Goal: Information Seeking & Learning: Find specific fact

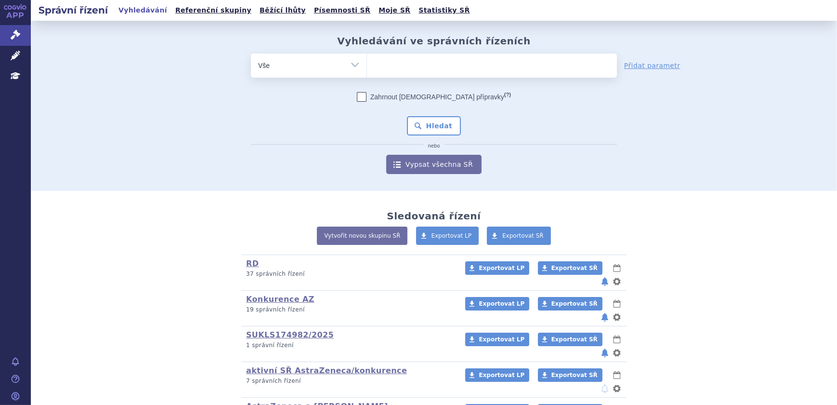
click at [385, 71] on ul at bounding box center [492, 63] width 250 height 20
click at [367, 71] on select at bounding box center [367, 65] width 0 height 24
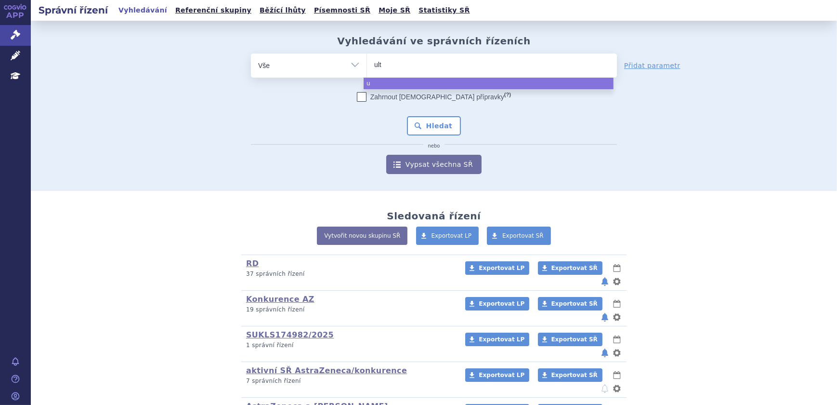
type input "ulto"
type input "ultomi"
type input "ultomiri"
type input "ultomiris"
select select "ultomiris"
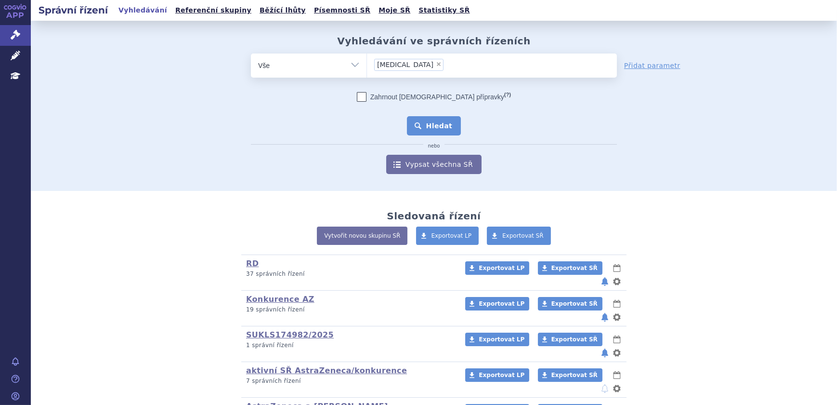
click at [435, 123] on button "Hledat" at bounding box center [434, 125] width 54 height 19
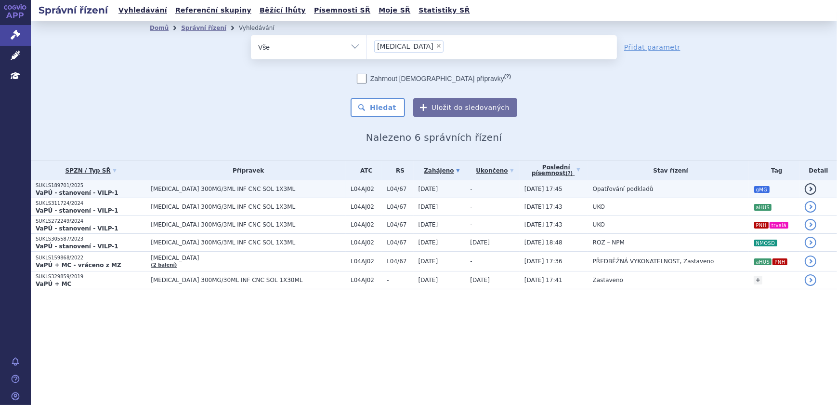
click at [281, 191] on span "ULTOMIRIS 300MG/3ML INF CNC SOL 1X3ML" at bounding box center [248, 188] width 195 height 7
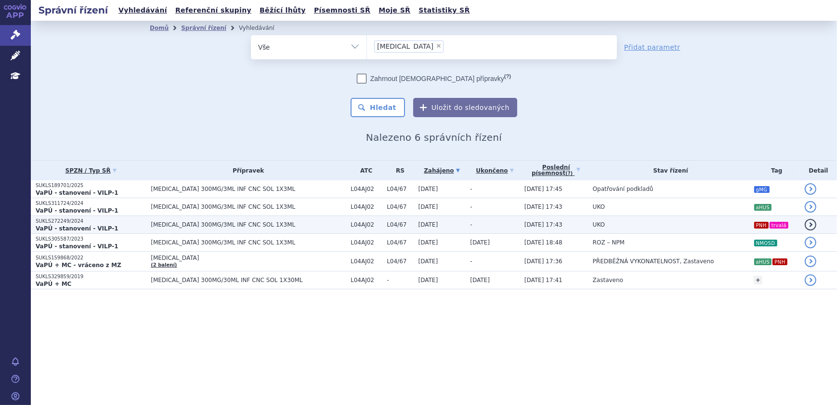
click at [701, 225] on td "UKO" at bounding box center [668, 225] width 161 height 18
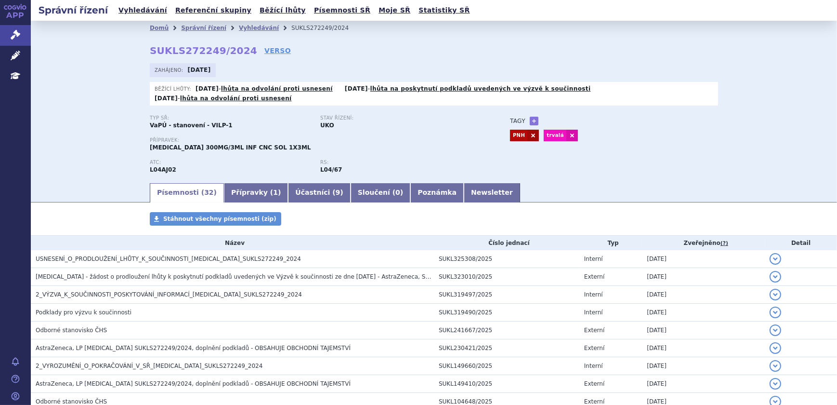
scroll to position [462, 0]
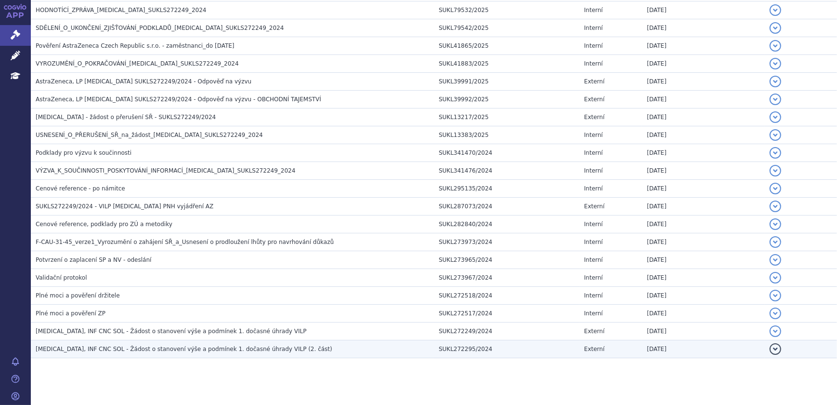
click at [272, 345] on span "ULTOMIRIS, INF CNC SOL - Žádost o stanovení výše a podmínek 1. dočasné úhrady V…" at bounding box center [184, 348] width 297 height 7
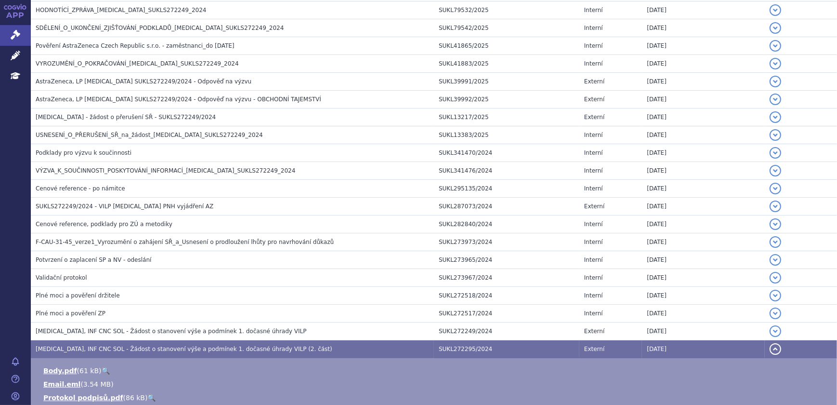
scroll to position [562, 0]
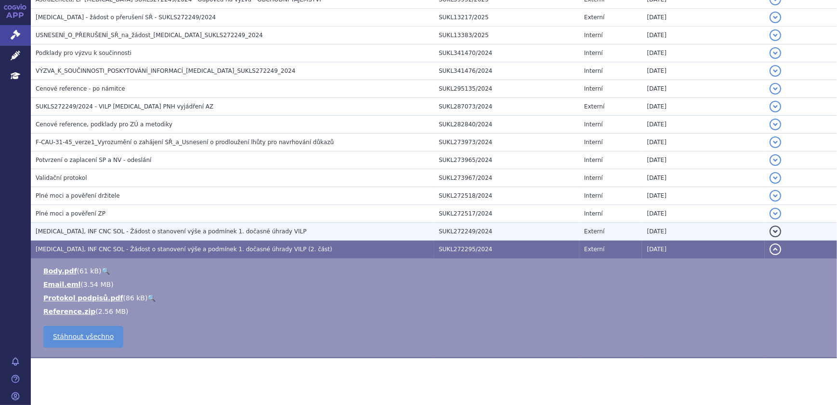
click at [136, 226] on h3 "ULTOMIRIS, INF CNC SOL - Žádost o stanovení výše a podmínek 1. dočasné úhrady V…" at bounding box center [235, 231] width 398 height 10
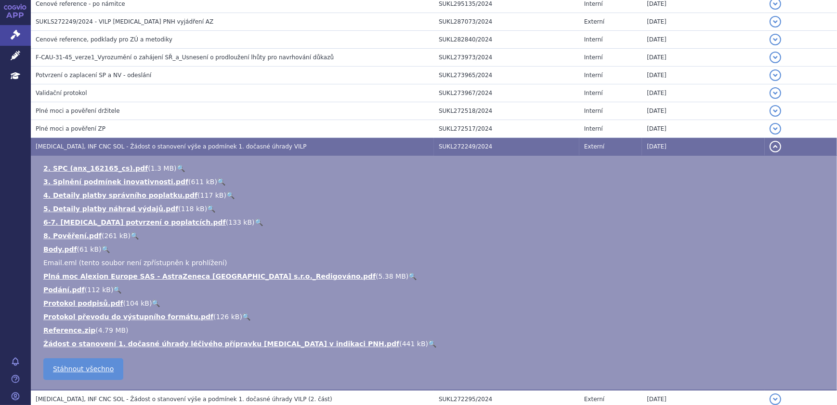
scroll to position [650, 0]
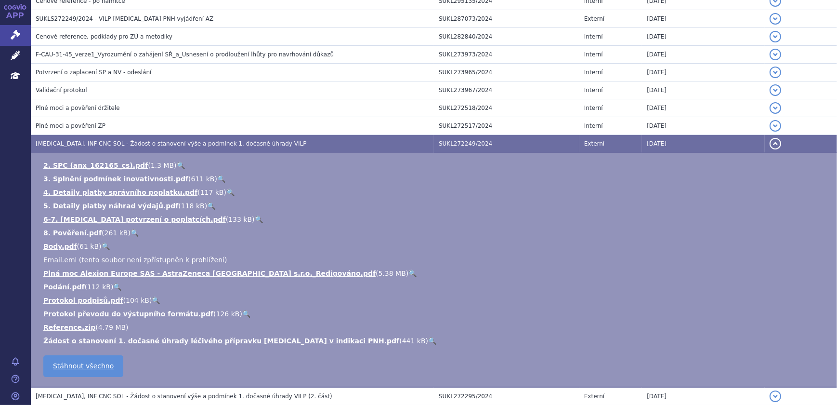
click at [428, 337] on link "🔍" at bounding box center [432, 341] width 8 height 8
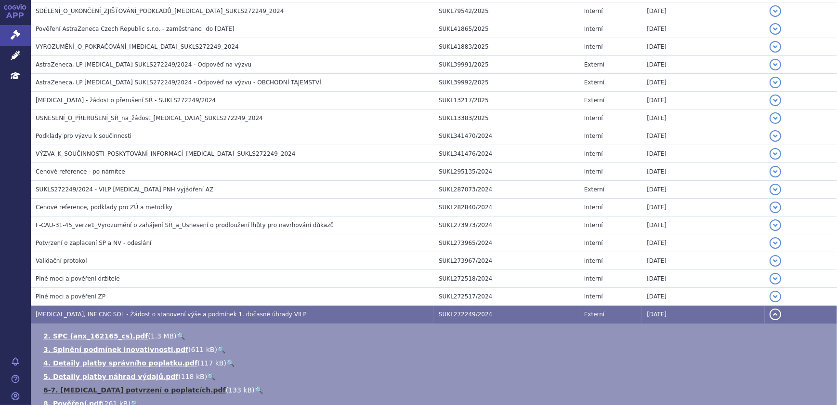
scroll to position [474, 0]
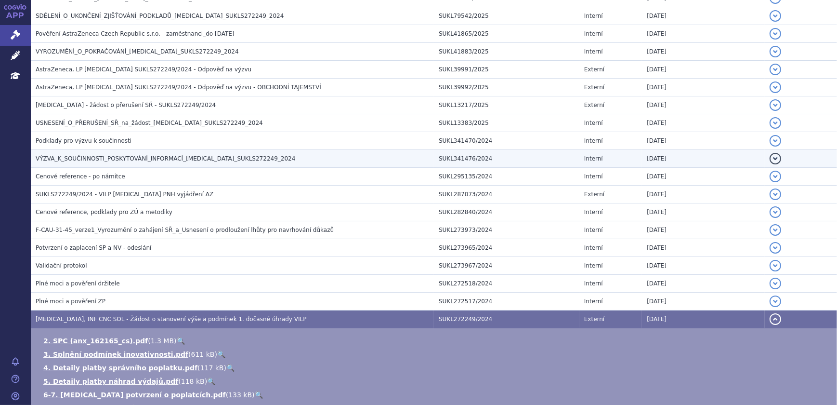
click at [162, 155] on span "VÝZVA_K_SOUČINNOSTI_POSKYTOVÁNÍ_INFORMACÍ_ULTOMIRIS_SUKLS272249_2024" at bounding box center [166, 158] width 260 height 7
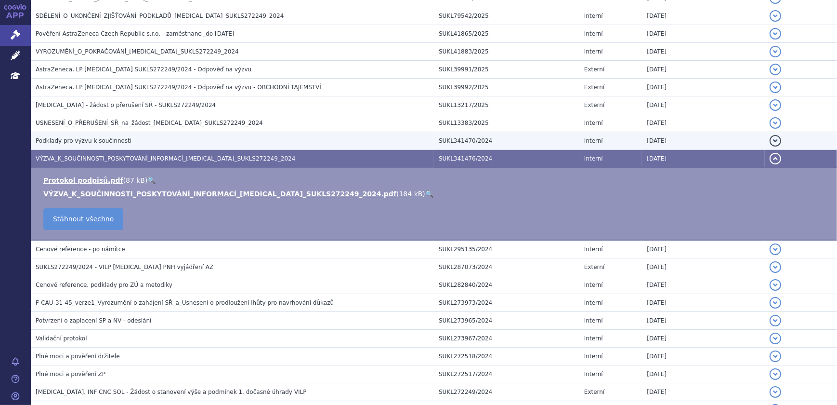
click at [153, 136] on h3 "Podklady pro výzvu k součinnosti" at bounding box center [235, 141] width 398 height 10
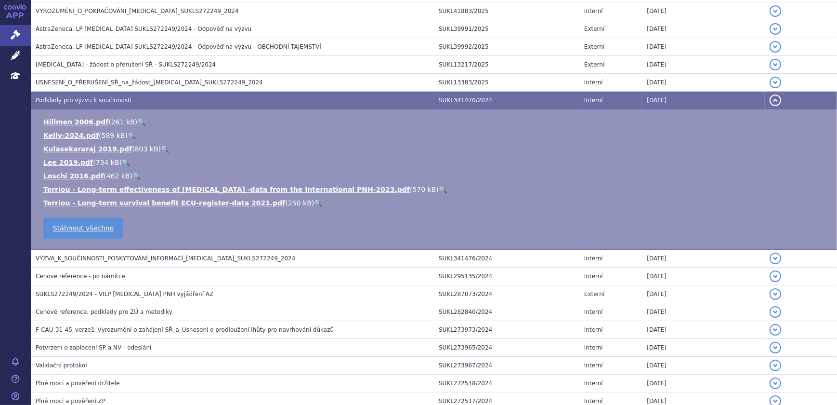
scroll to position [471, 0]
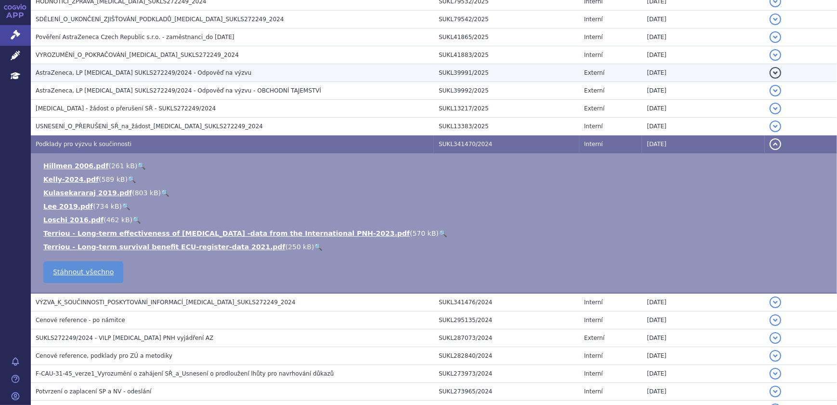
click at [181, 69] on span "AstraZeneca, LP Ultomiris SUKLS272249/2024 - Odpověď na výzvu" at bounding box center [144, 72] width 216 height 7
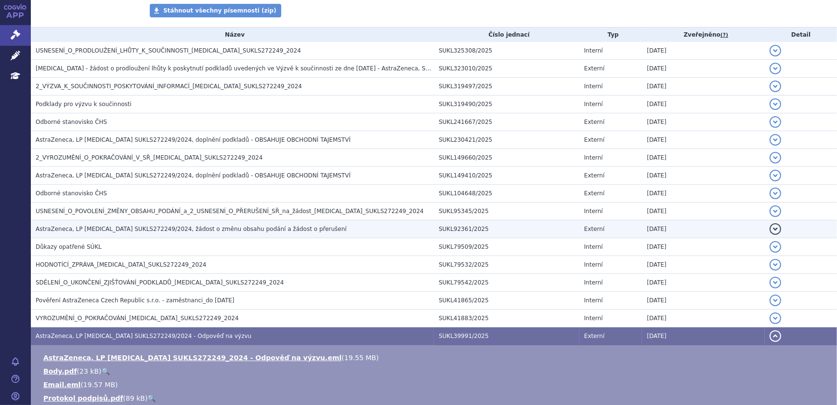
scroll to position [252, 0]
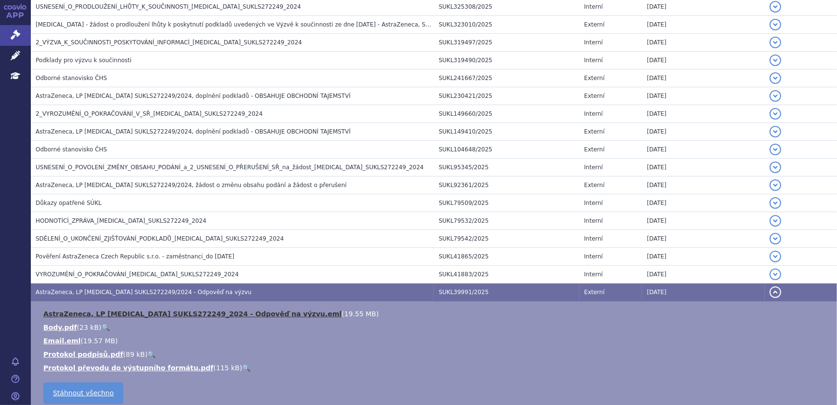
click at [255, 310] on link "AstraZeneca, LP Ultomiris SUKLS272249_2024 - Odpověď na výzvu.eml" at bounding box center [192, 314] width 298 height 8
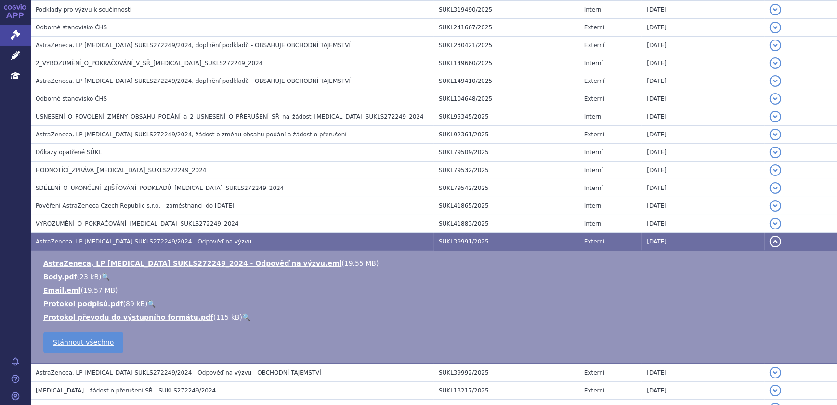
scroll to position [296, 0]
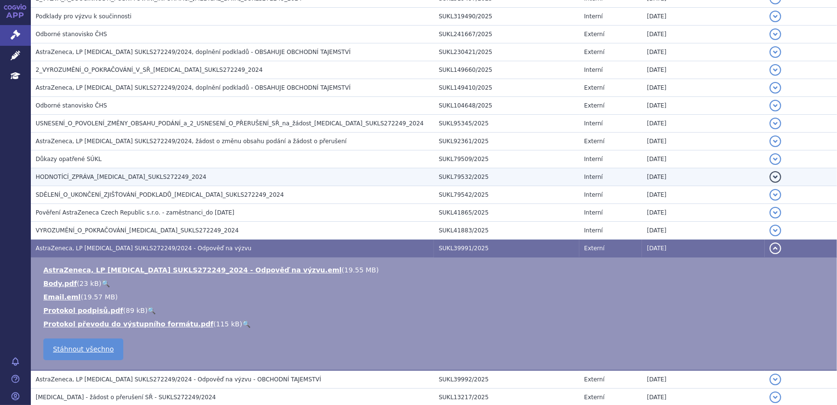
click at [129, 172] on h3 "HODNOTÍCÍ_ZPRÁVA_ULTOMIRIS_SUKLS272249_2024" at bounding box center [235, 177] width 398 height 10
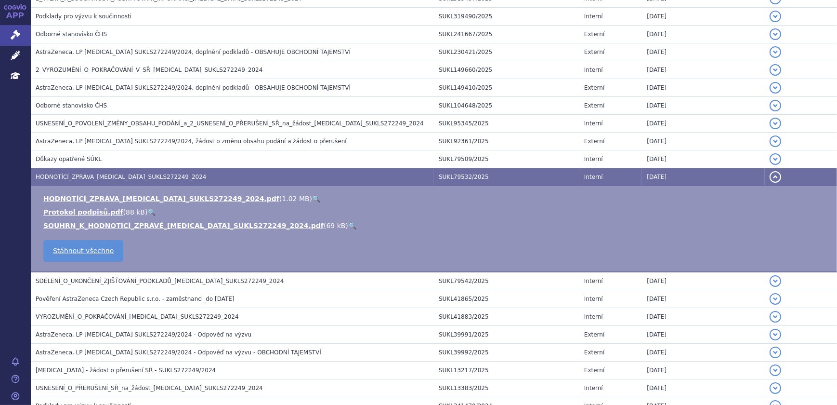
click at [312, 195] on link "🔍" at bounding box center [316, 199] width 8 height 8
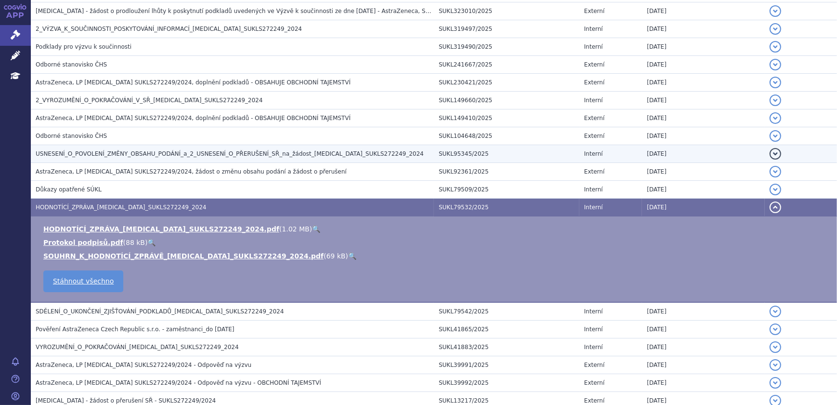
scroll to position [252, 0]
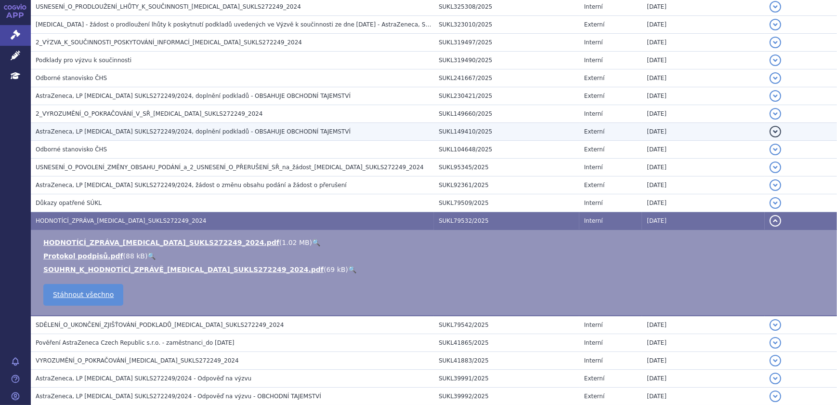
click at [157, 128] on span "AstraZeneca, LP Ultomiris SUKLS272249/2024, doplnění podkladů - OBSAHUJE OBCHOD…" at bounding box center [193, 131] width 315 height 7
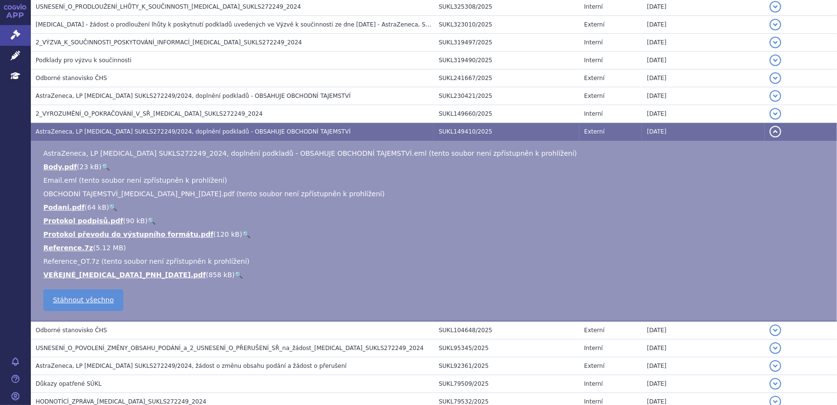
click at [235, 271] on link "🔍" at bounding box center [239, 275] width 8 height 8
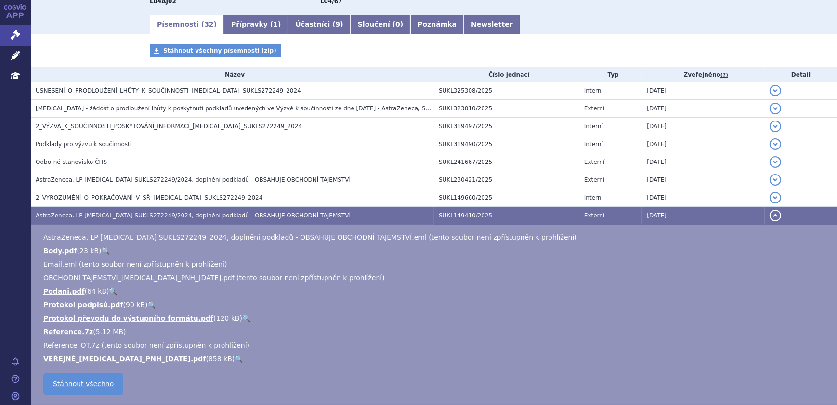
scroll to position [164, 0]
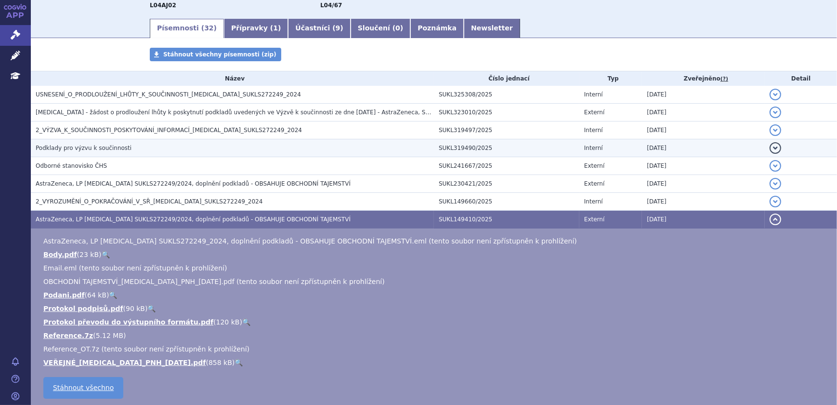
click at [131, 143] on h3 "Podklady pro výzvu k součinnosti" at bounding box center [235, 148] width 398 height 10
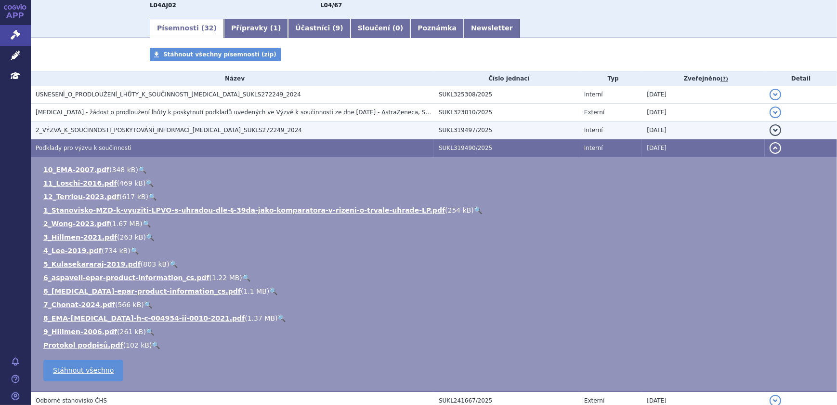
click at [130, 127] on span "2_VÝZVA_K_SOUČINNOSTI_POSKYTOVÁNÍ_INFORMACÍ_ULTOMIRIS_SUKLS272249_2024" at bounding box center [169, 130] width 266 height 7
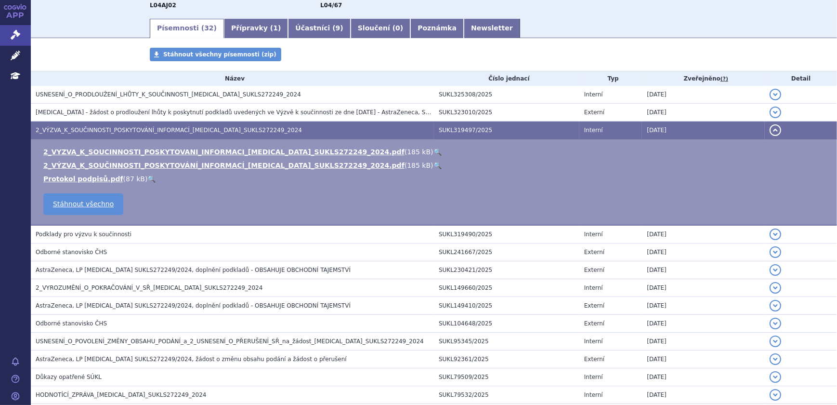
click at [433, 161] on link "🔍" at bounding box center [437, 165] width 8 height 8
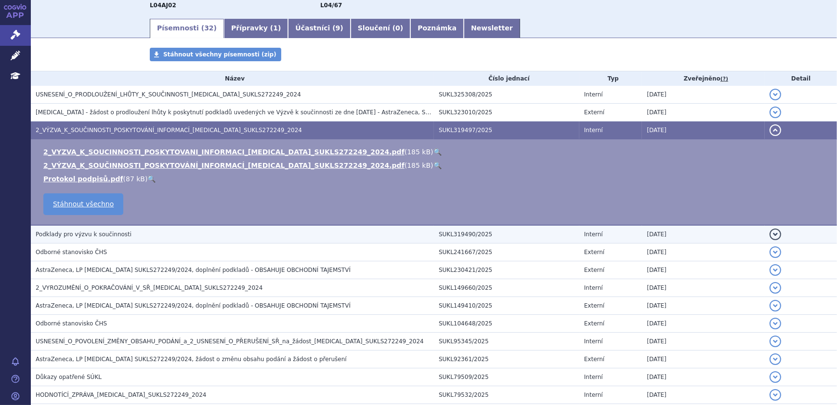
click at [146, 229] on h3 "Podklady pro výzvu k součinnosti" at bounding box center [235, 234] width 398 height 10
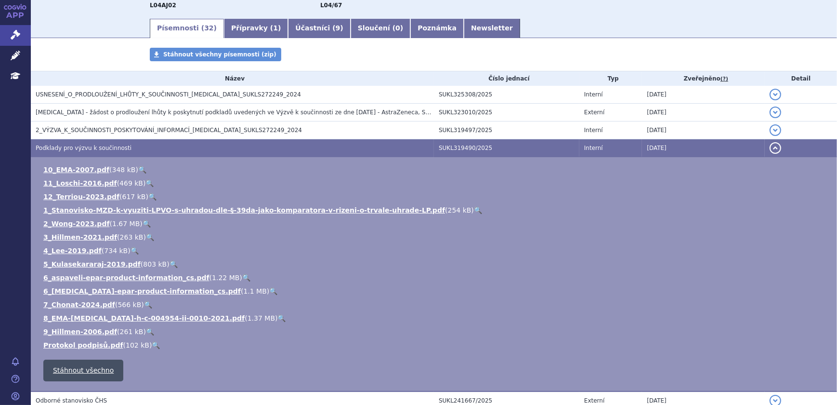
click at [86, 367] on link "Stáhnout všechno" at bounding box center [83, 370] width 80 height 22
click at [804, 28] on div "Písemnosti ( 32 ) Přípravky ( 1 ) Účastníci ( 9 ) Sloučení ( 0 ) Poznámka Newsl…" at bounding box center [434, 27] width 806 height 21
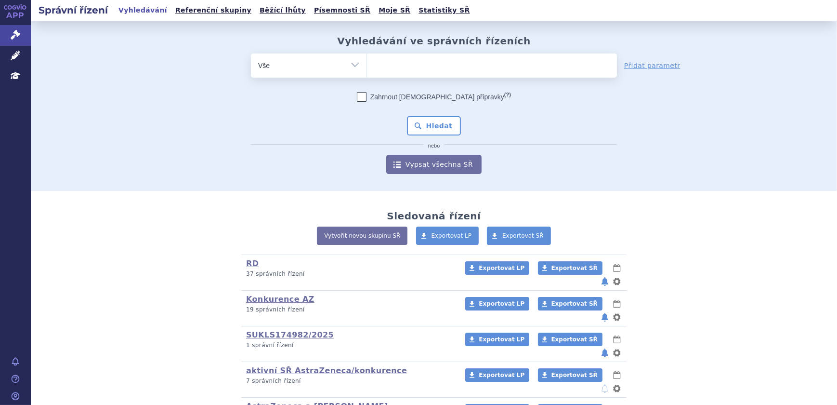
click at [405, 72] on ul at bounding box center [492, 63] width 250 height 20
click at [367, 72] on select at bounding box center [367, 65] width 0 height 24
paste input "SUKLS159868/2022"
type input "SUKLS159868/2022"
select select "SUKLS159868/2022"
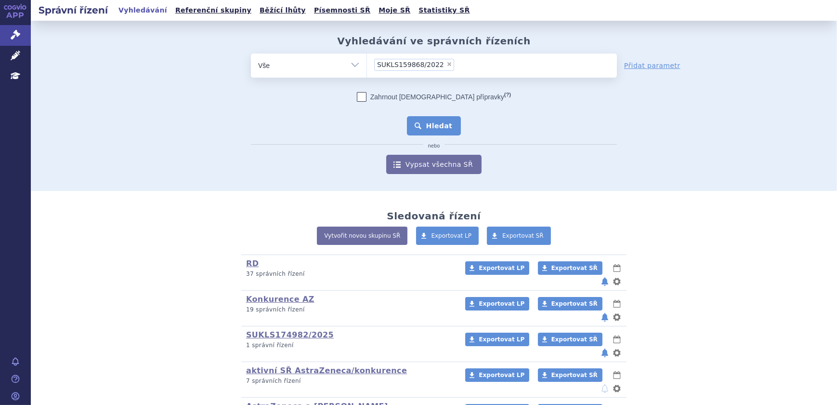
click at [430, 128] on button "Hledat" at bounding box center [434, 125] width 54 height 19
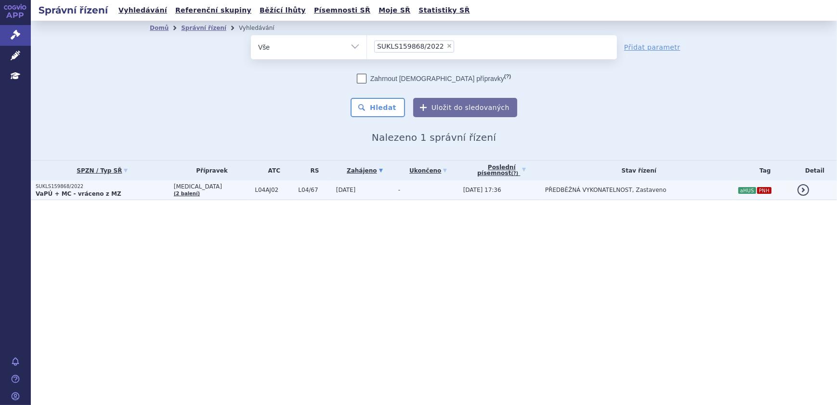
click at [225, 187] on span "ULTOMIRIS" at bounding box center [212, 186] width 77 height 7
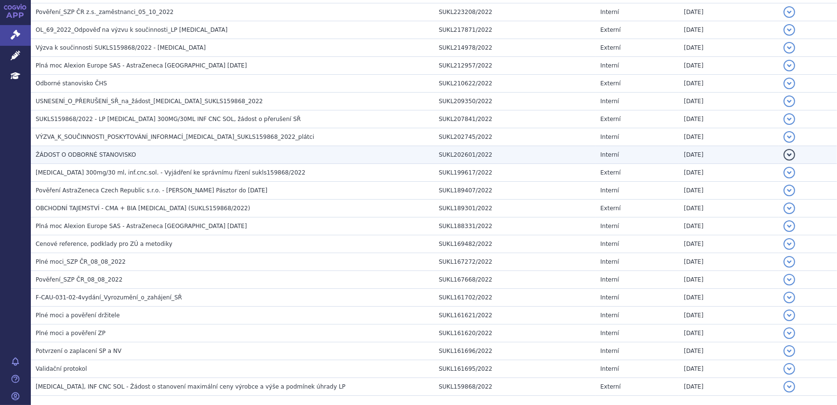
scroll to position [1642, 0]
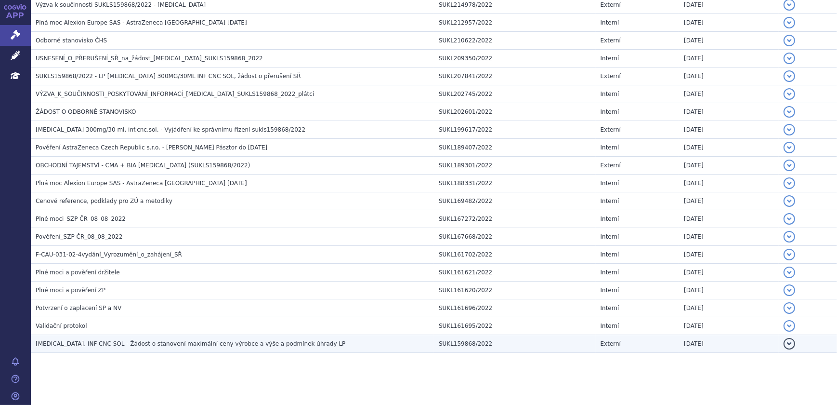
click at [265, 335] on td "[MEDICAL_DATA], INF CNC SOL - Žádost o stanovení maximální ceny výrobce a výše …" at bounding box center [232, 344] width 403 height 18
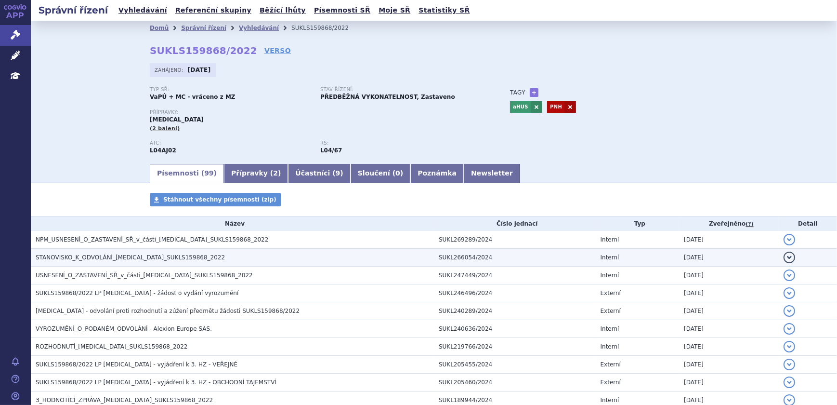
scroll to position [43, 0]
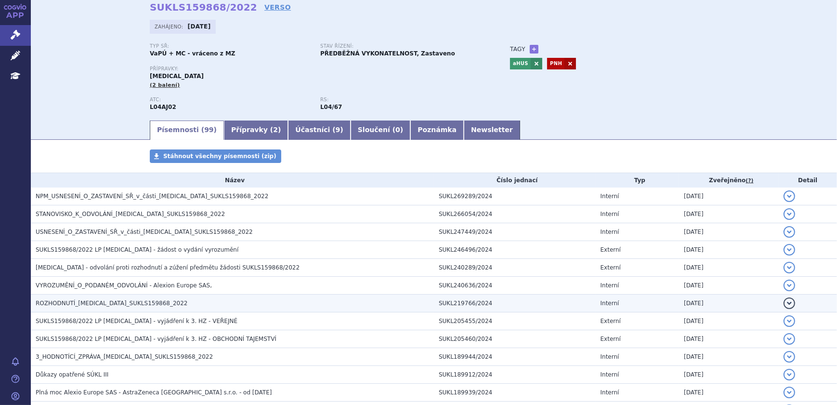
click at [189, 301] on h3 "ROZHODNUTÍ_[MEDICAL_DATA]_SUKLS159868_2022" at bounding box center [235, 303] width 398 height 10
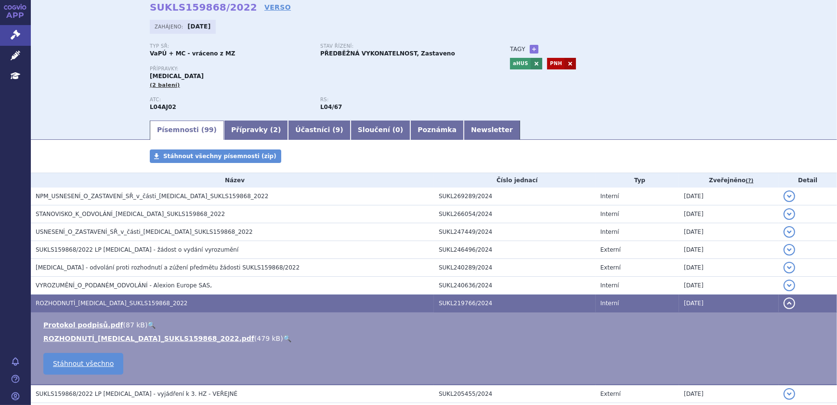
click at [242, 339] on li "ROZHODNUTÍ_[MEDICAL_DATA]_SUKLS159868_2022.pdf ( 479 kB ) 🔍" at bounding box center [435, 338] width 784 height 10
click at [283, 338] on link "🔍" at bounding box center [287, 338] width 8 height 8
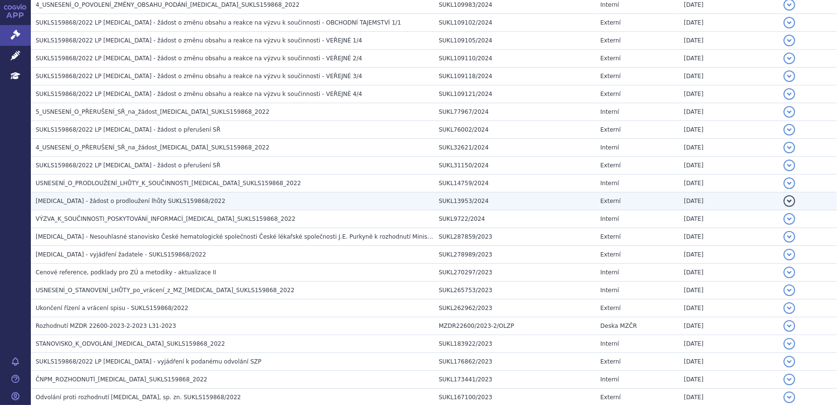
scroll to position [613, 0]
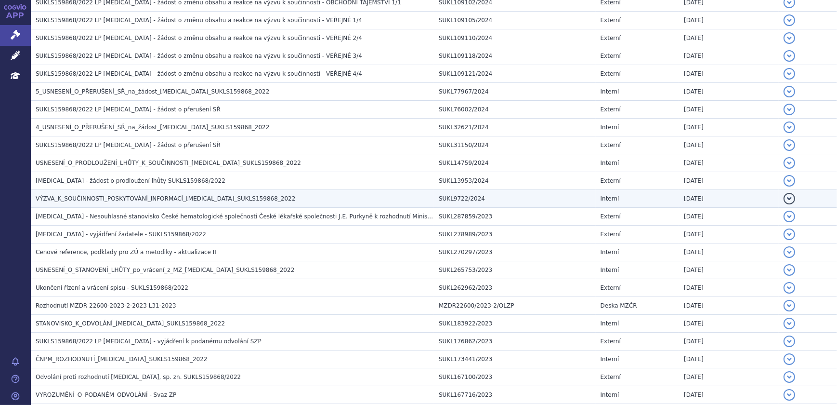
click at [192, 196] on span "VÝZVA_K_SOUČINNOSTI_POSKYTOVÁNÍ_INFORMACÍ_[MEDICAL_DATA]_SUKLS159868_2022" at bounding box center [166, 198] width 260 height 7
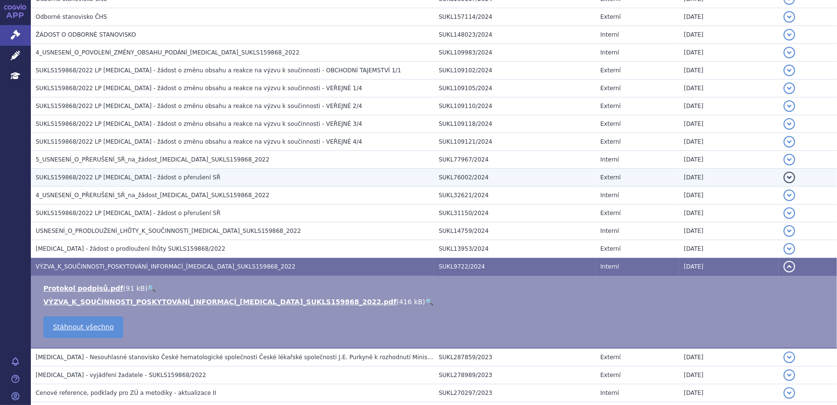
scroll to position [453, 0]
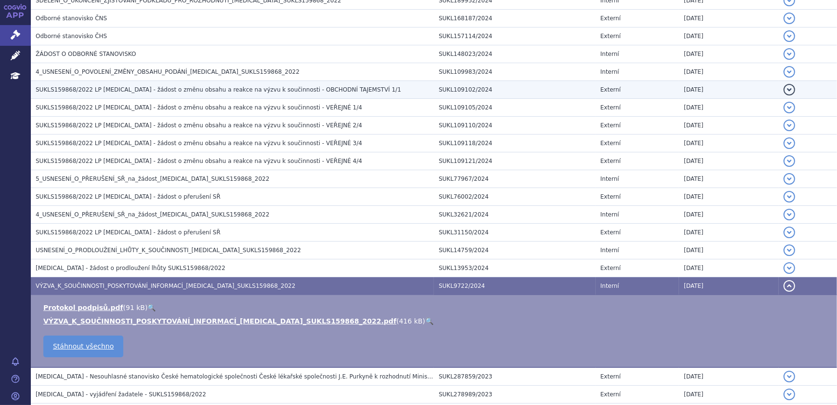
click at [240, 90] on span "SUKLS159868/2022 LP [MEDICAL_DATA] - žádost o změnu obsahu a reakce na výzvu k …" at bounding box center [219, 89] width 366 height 7
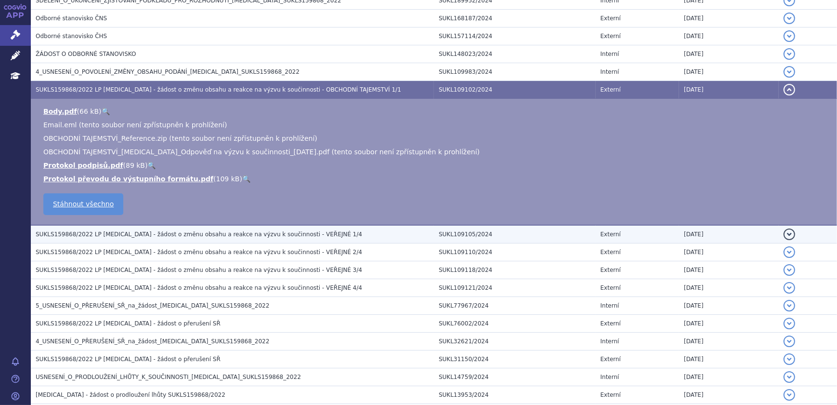
click at [235, 233] on span "SUKLS159868/2022 LP [MEDICAL_DATA] - žádost o změnu obsahu a reakce na výzvu k …" at bounding box center [199, 234] width 327 height 7
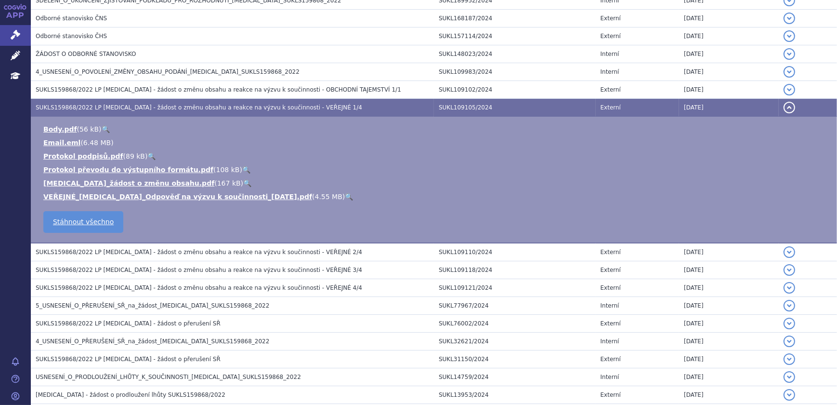
click at [345, 198] on link "🔍" at bounding box center [349, 197] width 8 height 8
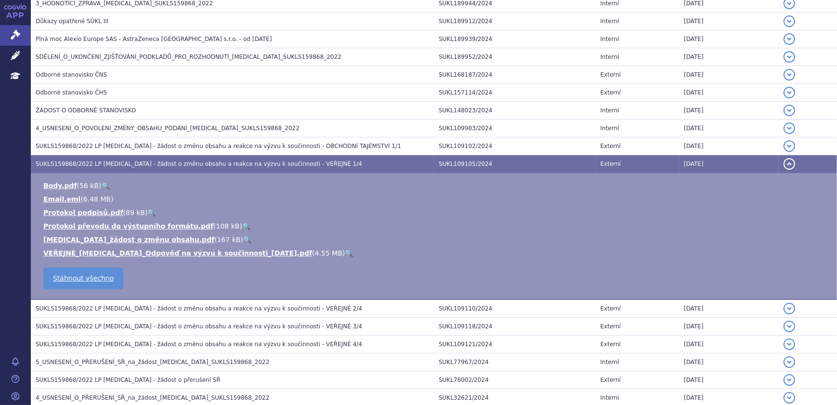
scroll to position [409, 0]
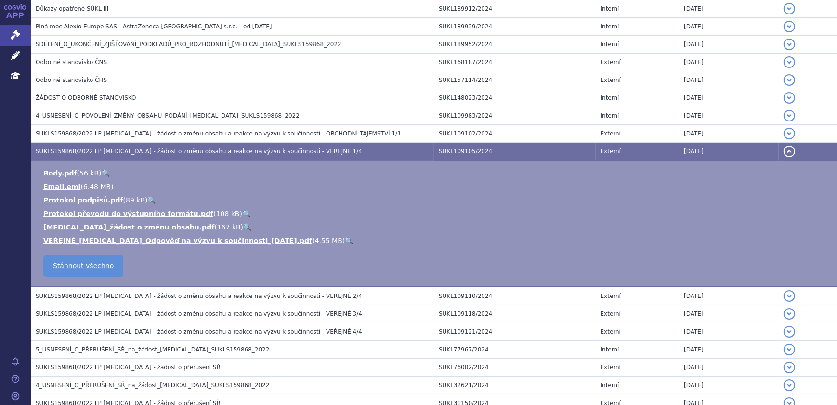
click at [345, 240] on link "🔍" at bounding box center [349, 240] width 8 height 8
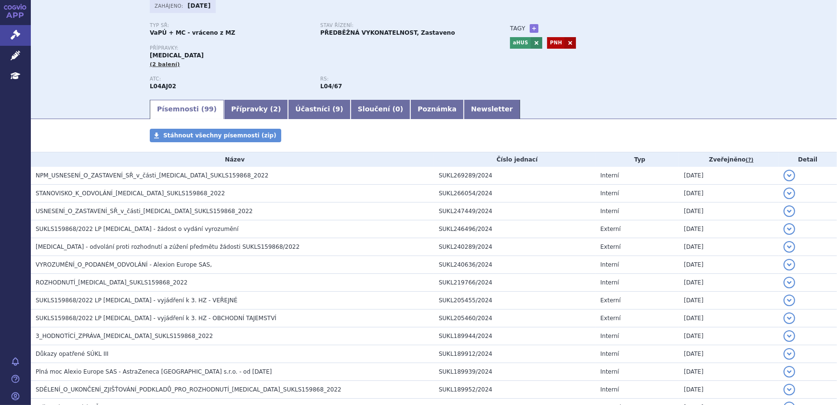
scroll to position [131, 0]
